Goal: Communication & Community: Participate in discussion

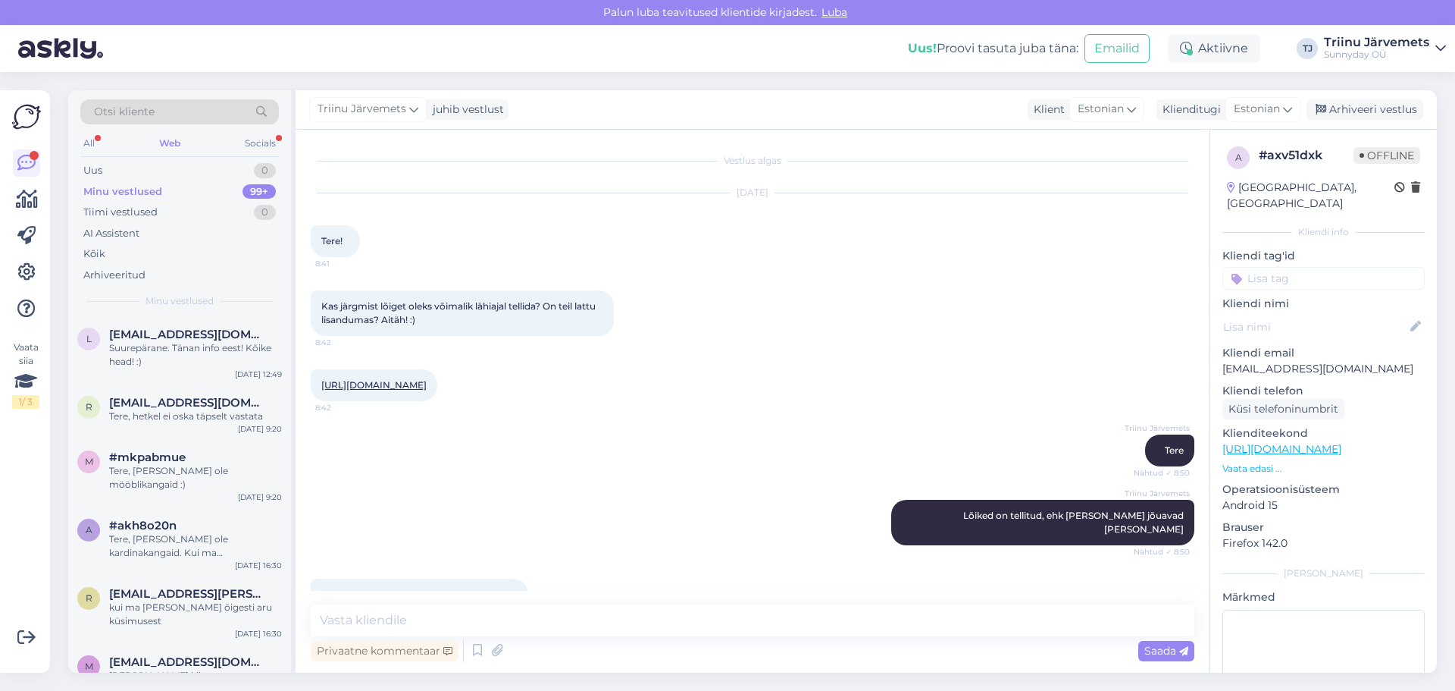
scroll to position [36, 0]
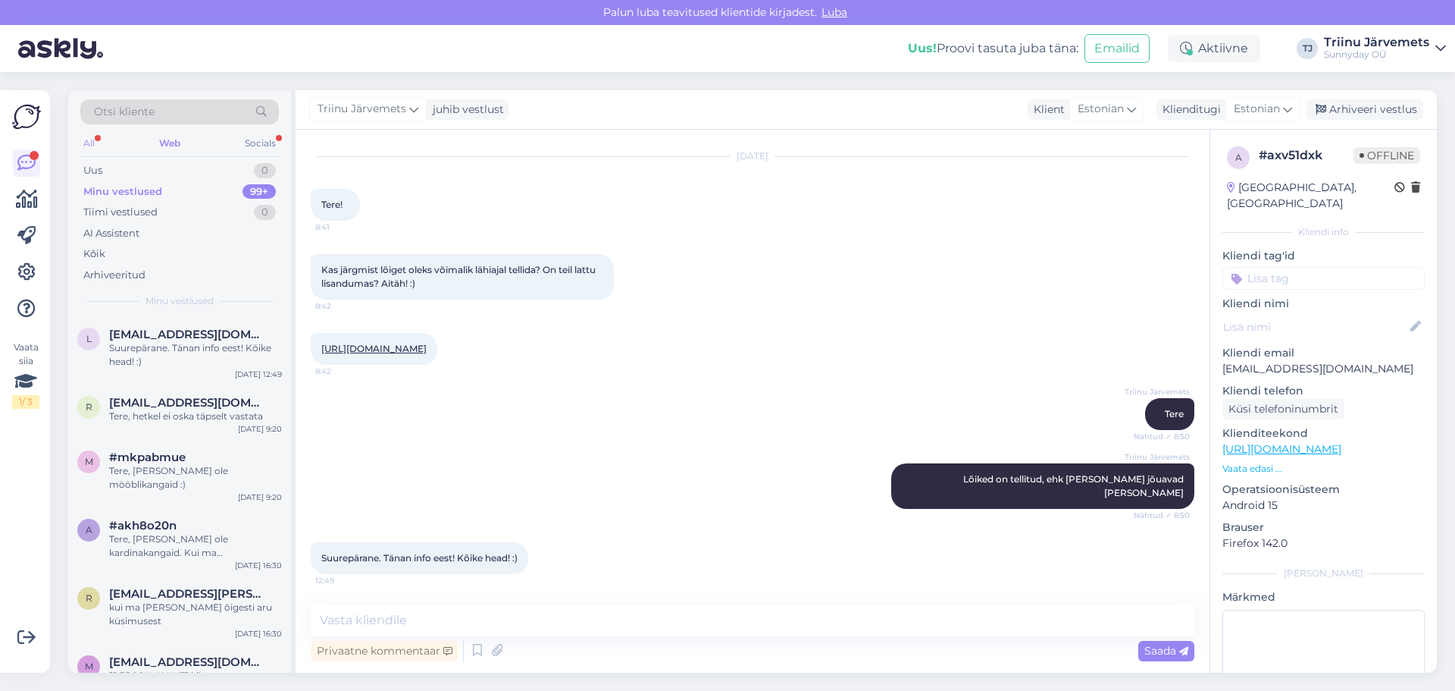
drag, startPoint x: 92, startPoint y: 138, endPoint x: 95, endPoint y: 151, distance: 13.1
click at [92, 142] on div "All" at bounding box center [88, 143] width 17 height 20
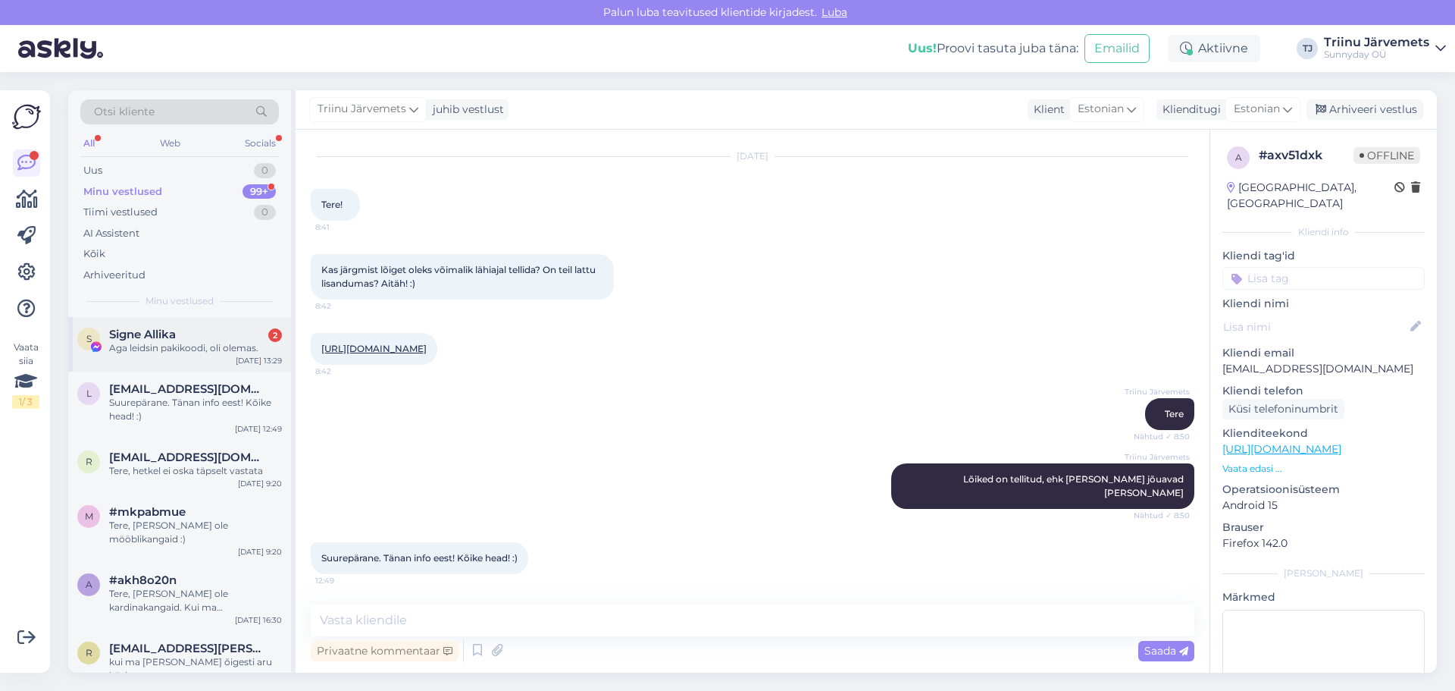
click at [183, 357] on div "S Signe Allika 2 Aga leidsin pakikoodi, oli olemas. [DATE] 13:29" at bounding box center [179, 344] width 223 height 55
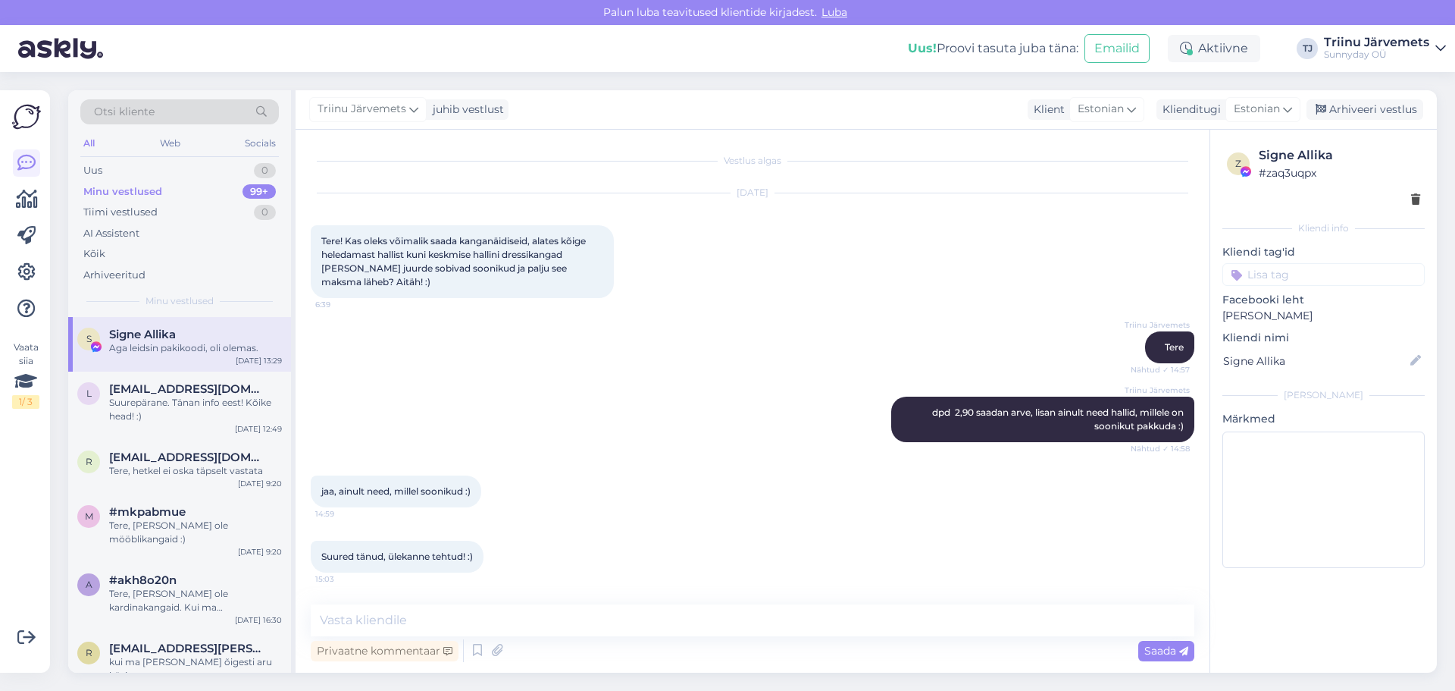
scroll to position [5736, 0]
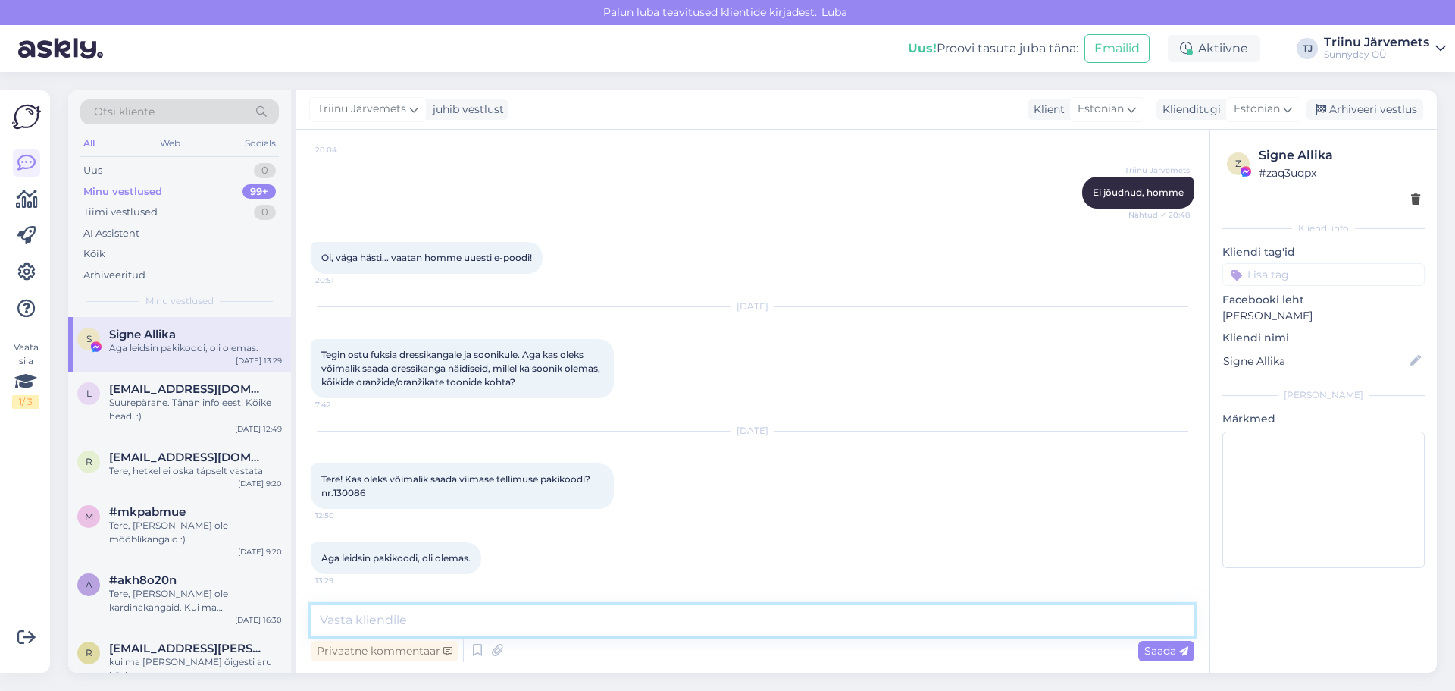
click at [382, 615] on textarea at bounding box center [753, 620] width 884 height 32
type textarea ":)"
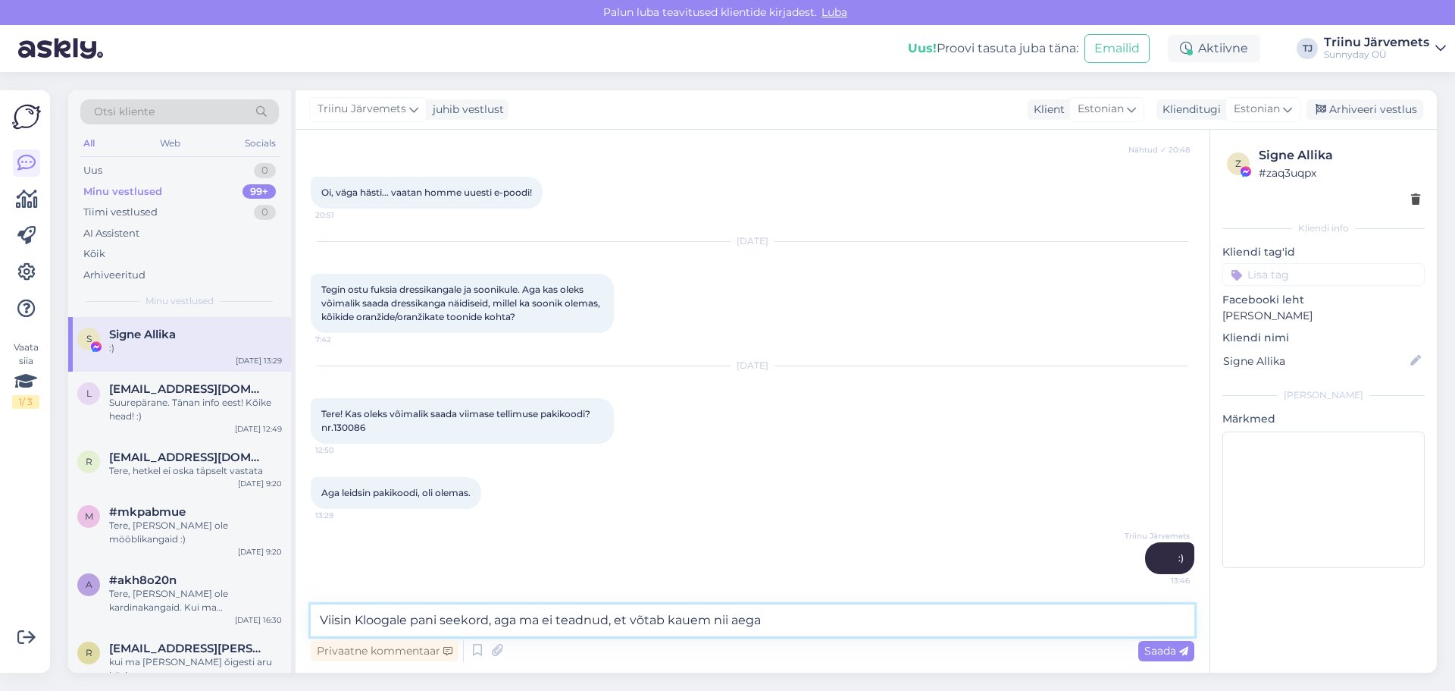
click at [435, 622] on textarea "Viisin Kloogale pani seekord, aga ma ei teadnud, et võtab kauem nii aega" at bounding box center [753, 620] width 884 height 32
type textarea "Viisin Kloogale paki seekord, aga ma ei teadnud, et võtab kauem nii aega"
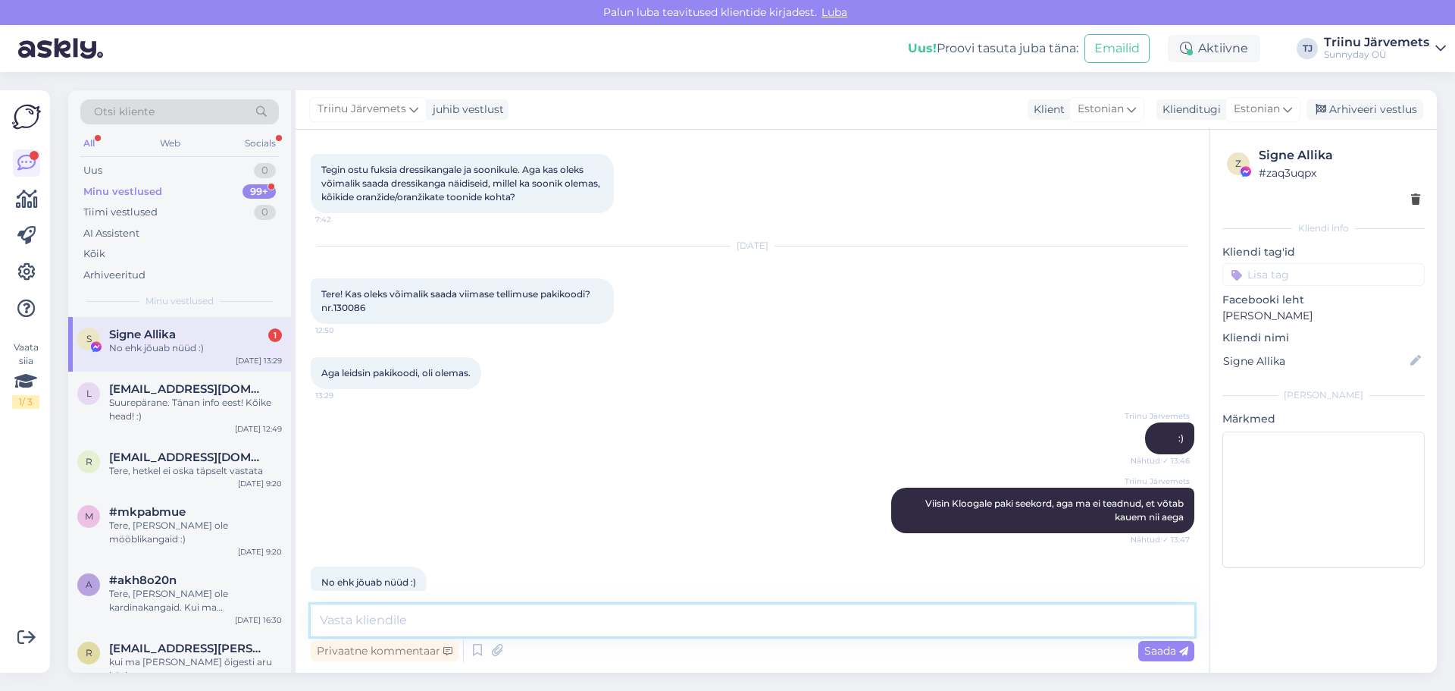
scroll to position [5946, 0]
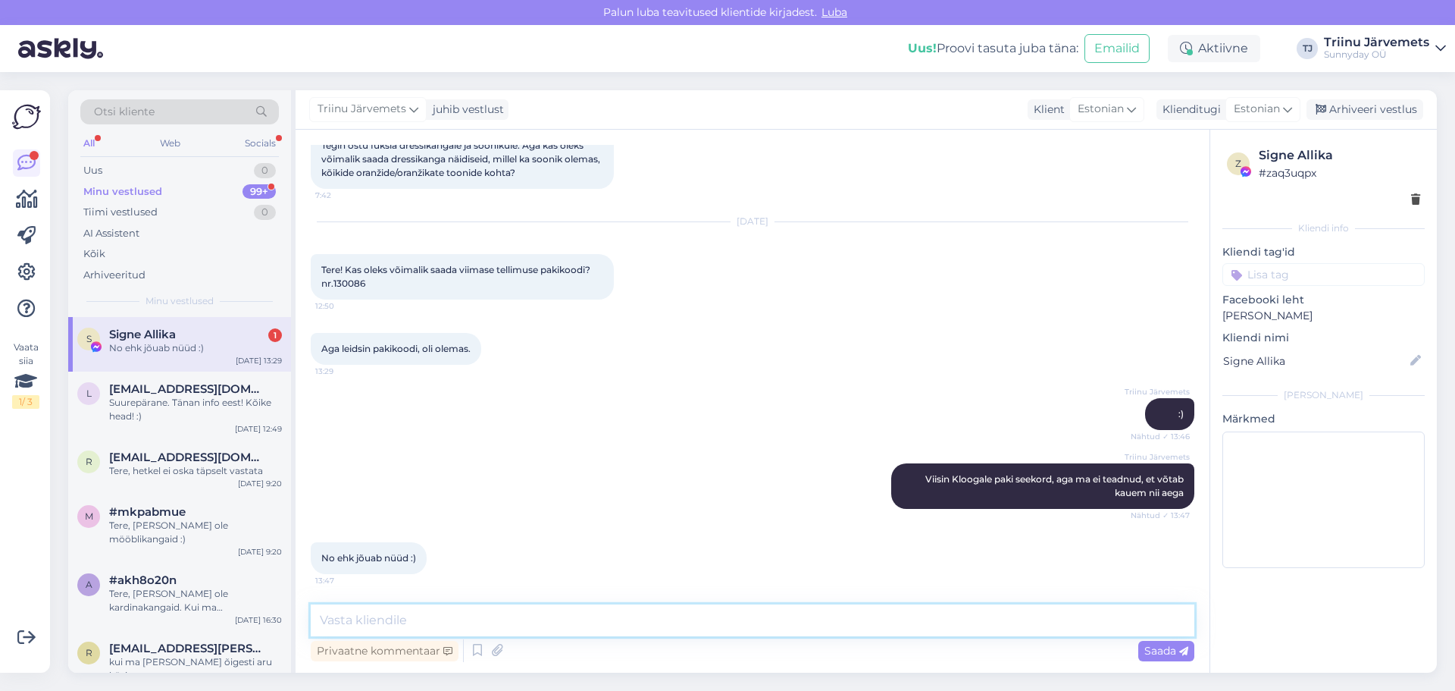
drag, startPoint x: 414, startPoint y: 628, endPoint x: 363, endPoint y: 575, distance: 73.4
click at [413, 625] on textarea at bounding box center [753, 620] width 884 height 32
click at [182, 388] on span "[EMAIL_ADDRESS][DOMAIN_NAME]" at bounding box center [188, 389] width 158 height 14
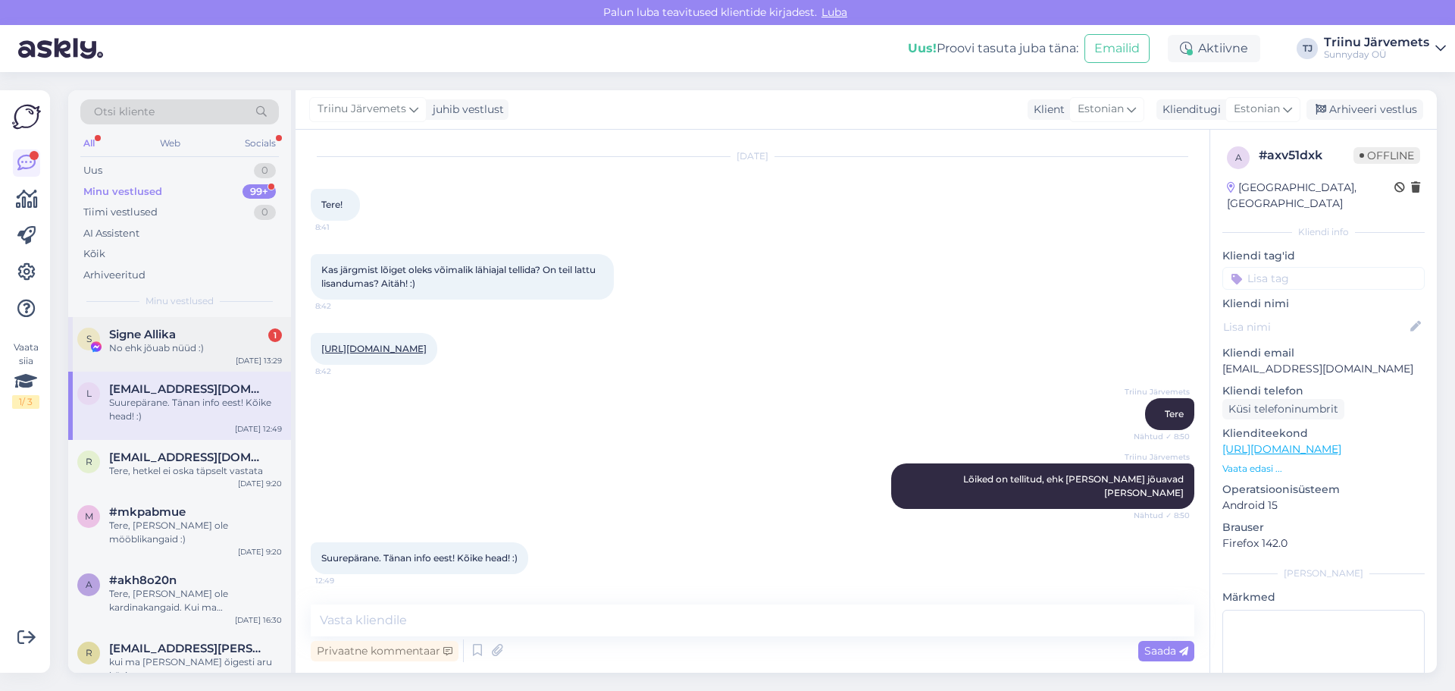
click at [181, 349] on div "No ehk jõuab nüüd :)" at bounding box center [195, 348] width 173 height 14
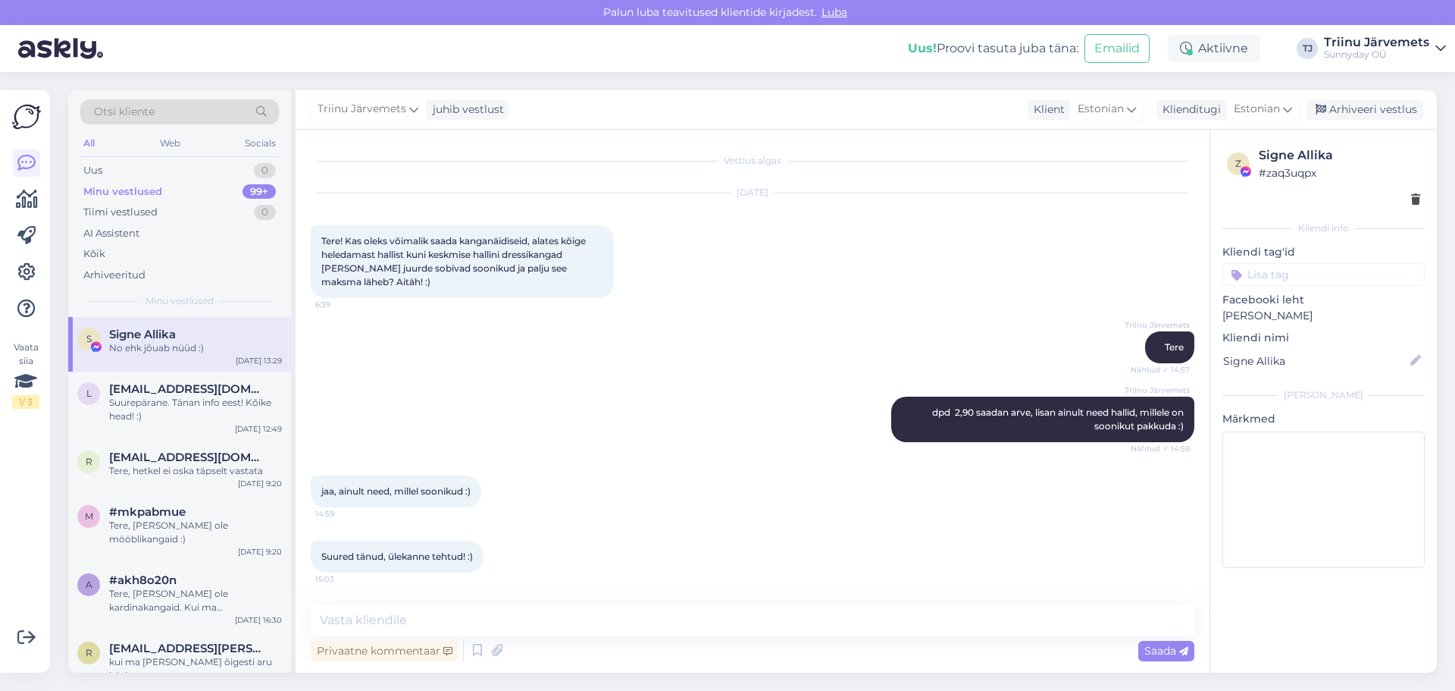
scroll to position [5946, 0]
